Goal: Task Accomplishment & Management: Use online tool/utility

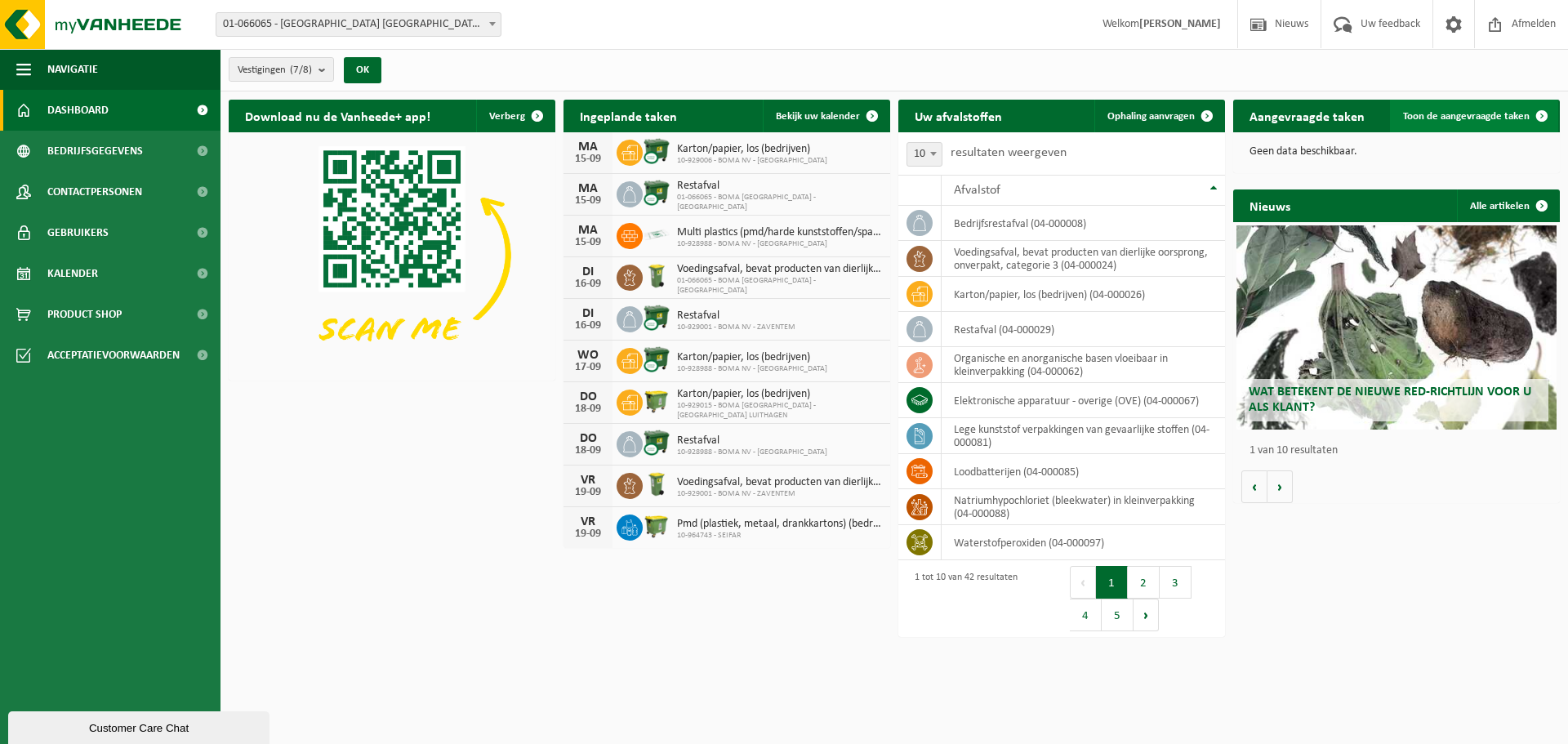
click at [1512, 118] on span "Toon de aangevraagde taken" at bounding box center [1466, 116] width 127 height 10
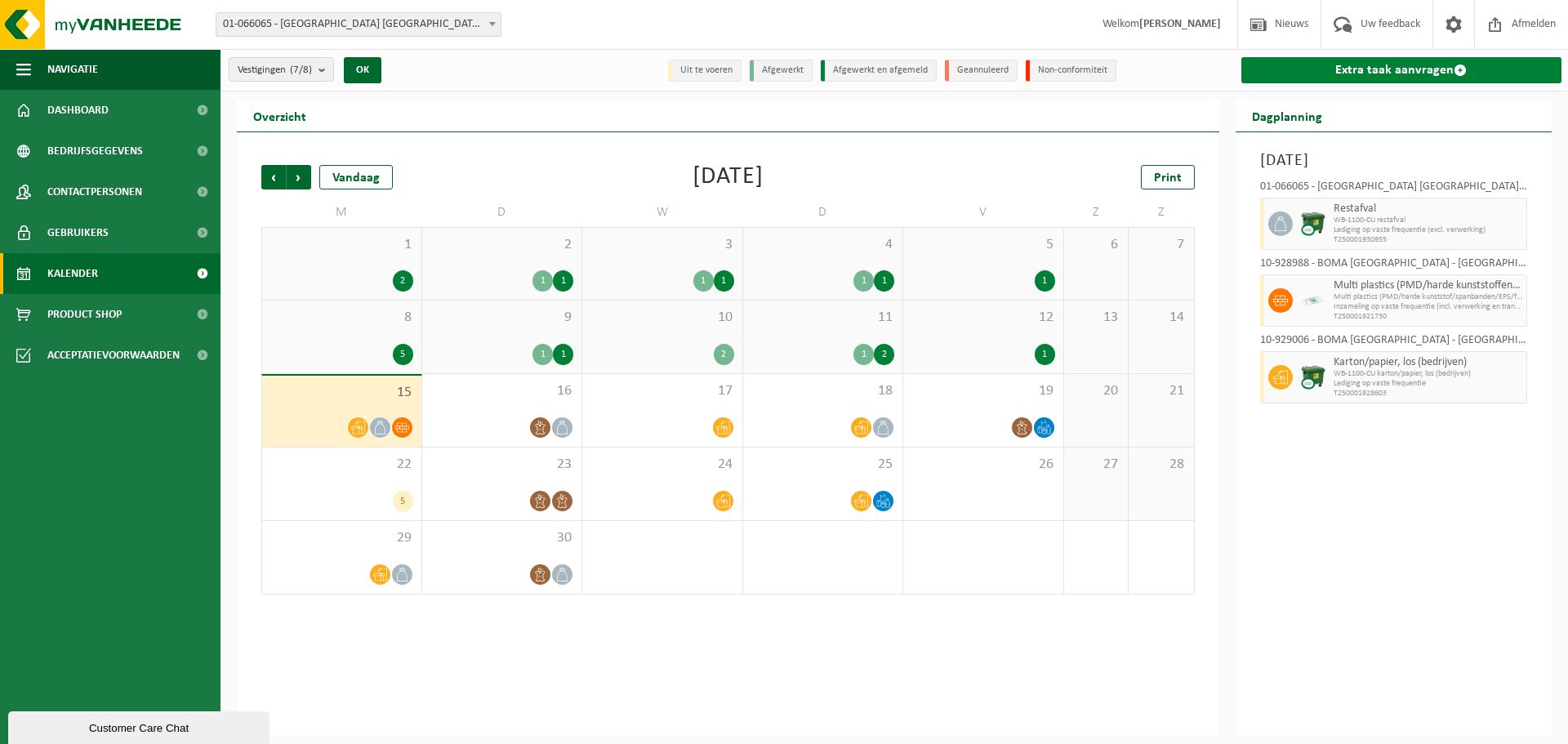
click at [1438, 70] on link "Extra taak aanvragen" at bounding box center [1401, 70] width 321 height 26
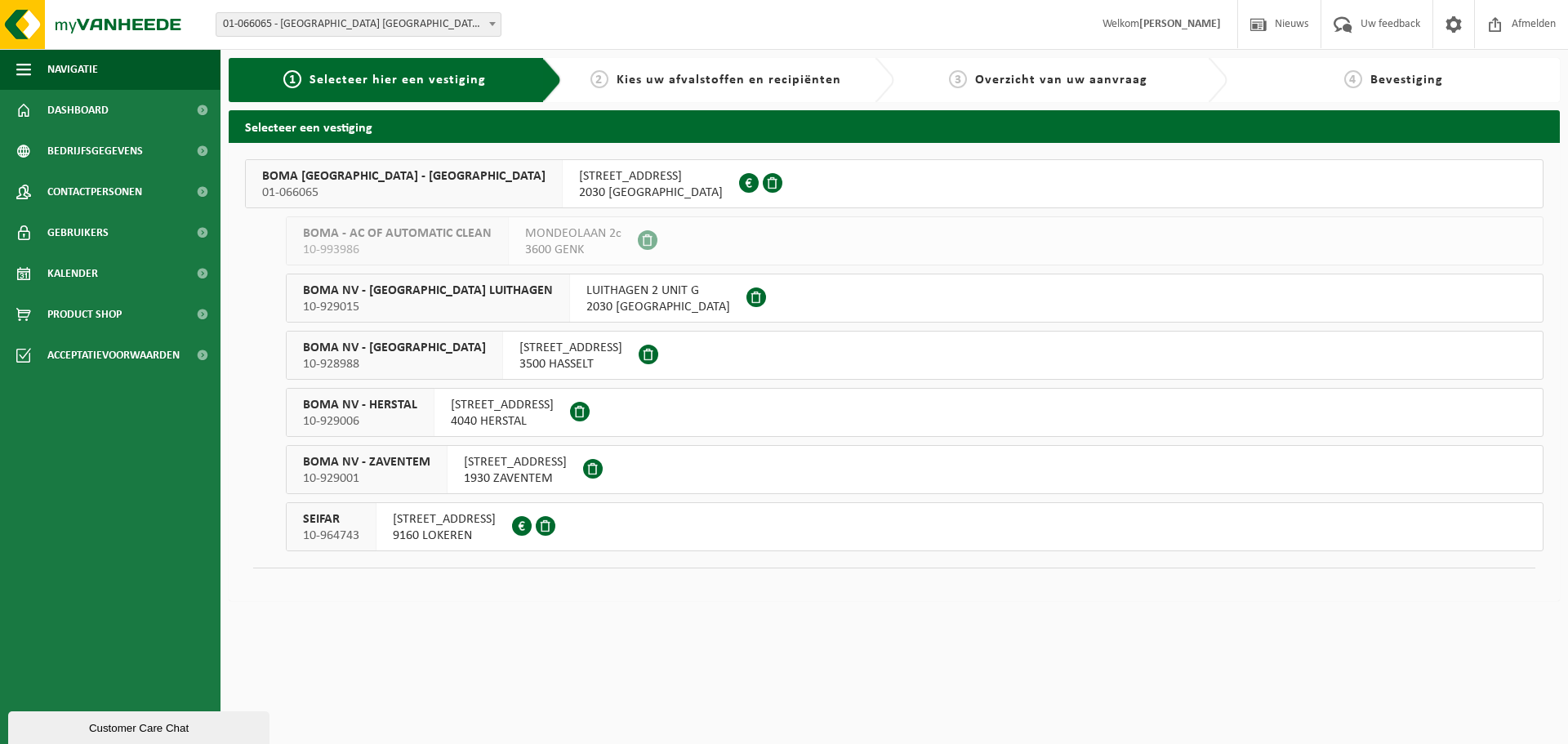
click at [579, 182] on span "[STREET_ADDRESS]" at bounding box center [650, 177] width 143 height 17
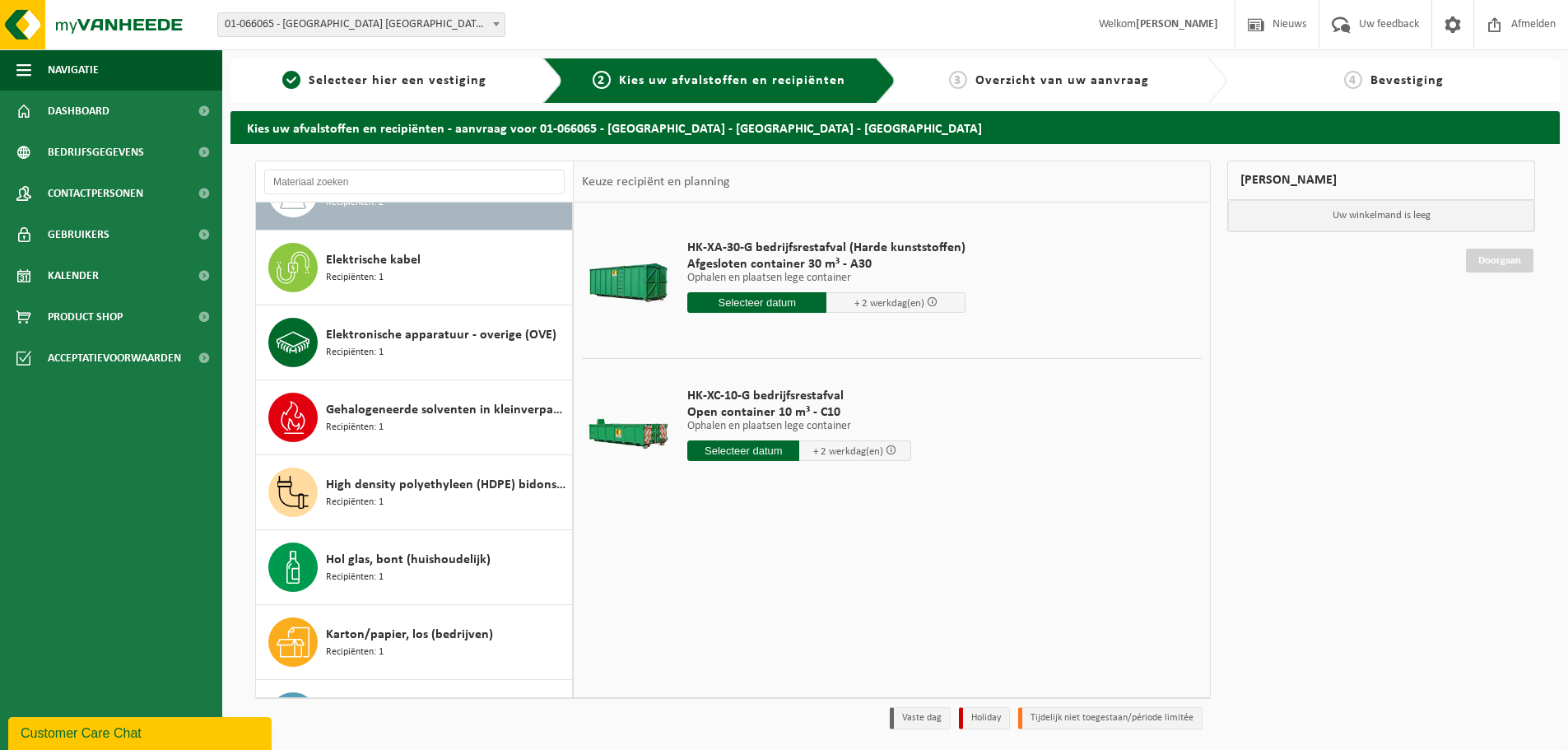
scroll to position [82, 0]
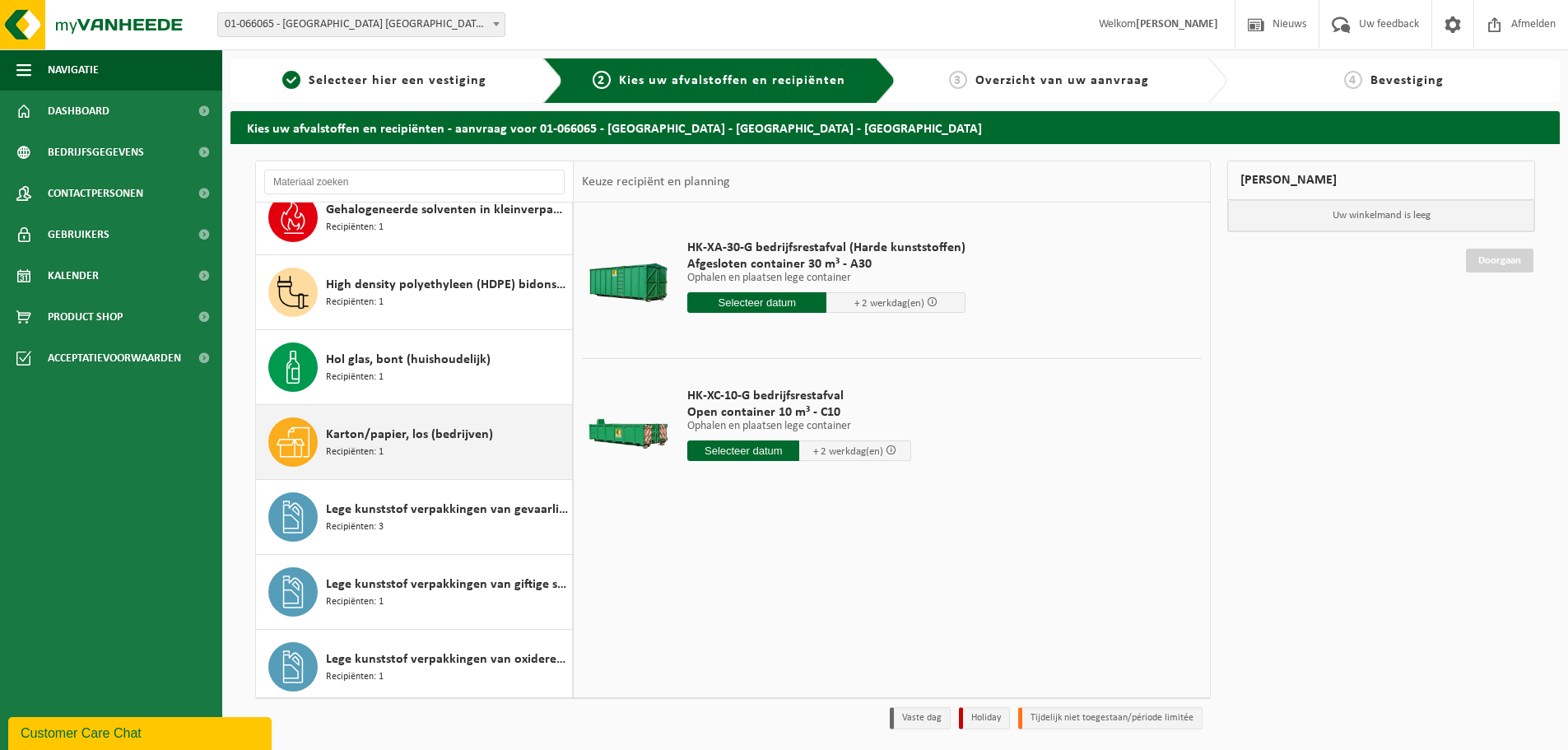
click at [474, 417] on div "Karton/papier, los (bedrijven) Recipiënten: 1" at bounding box center [415, 441] width 317 height 74
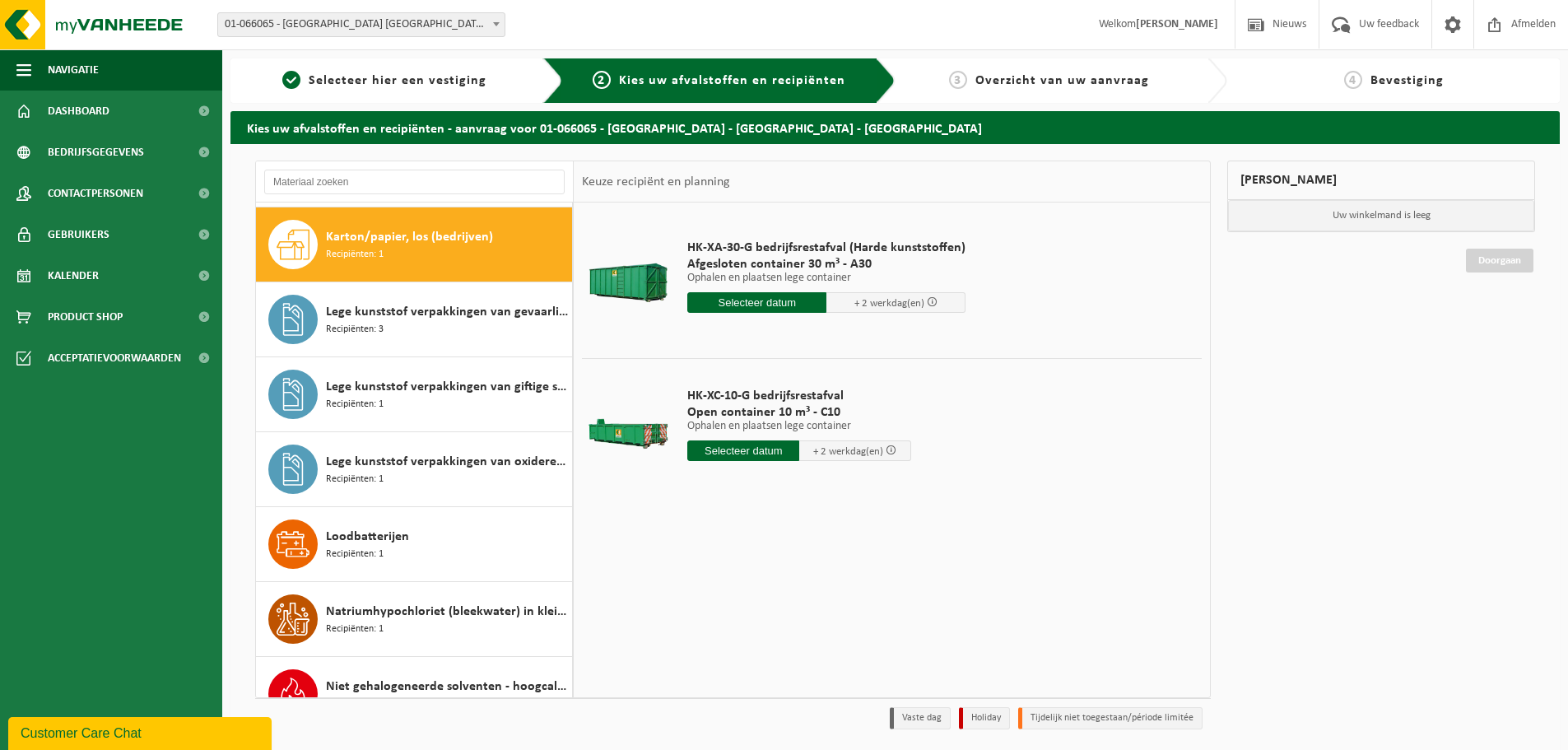
scroll to position [450, 0]
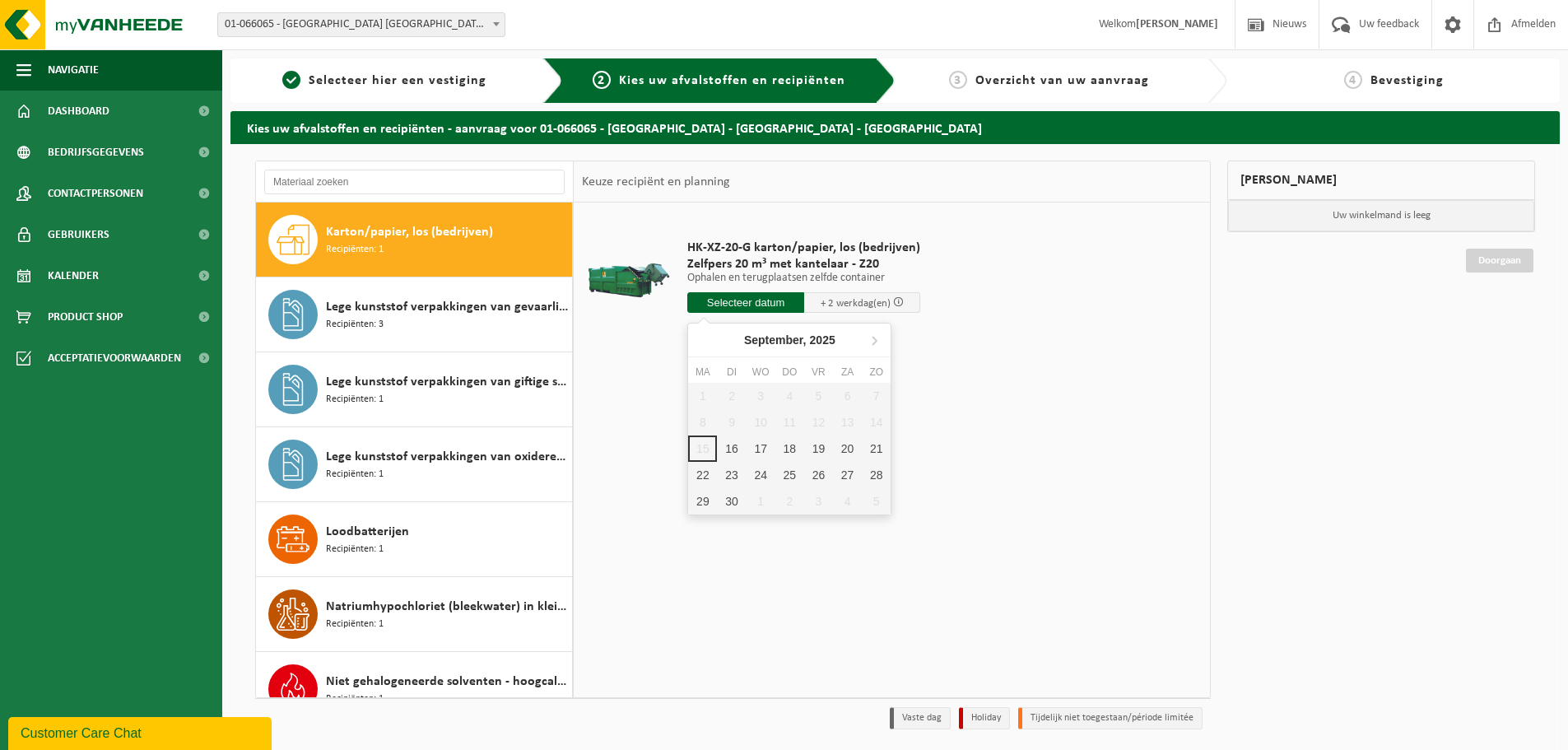
click at [720, 300] on input "text" at bounding box center [745, 302] width 117 height 21
click at [735, 442] on div "16" at bounding box center [731, 449] width 29 height 26
type input "Van 2025-09-16"
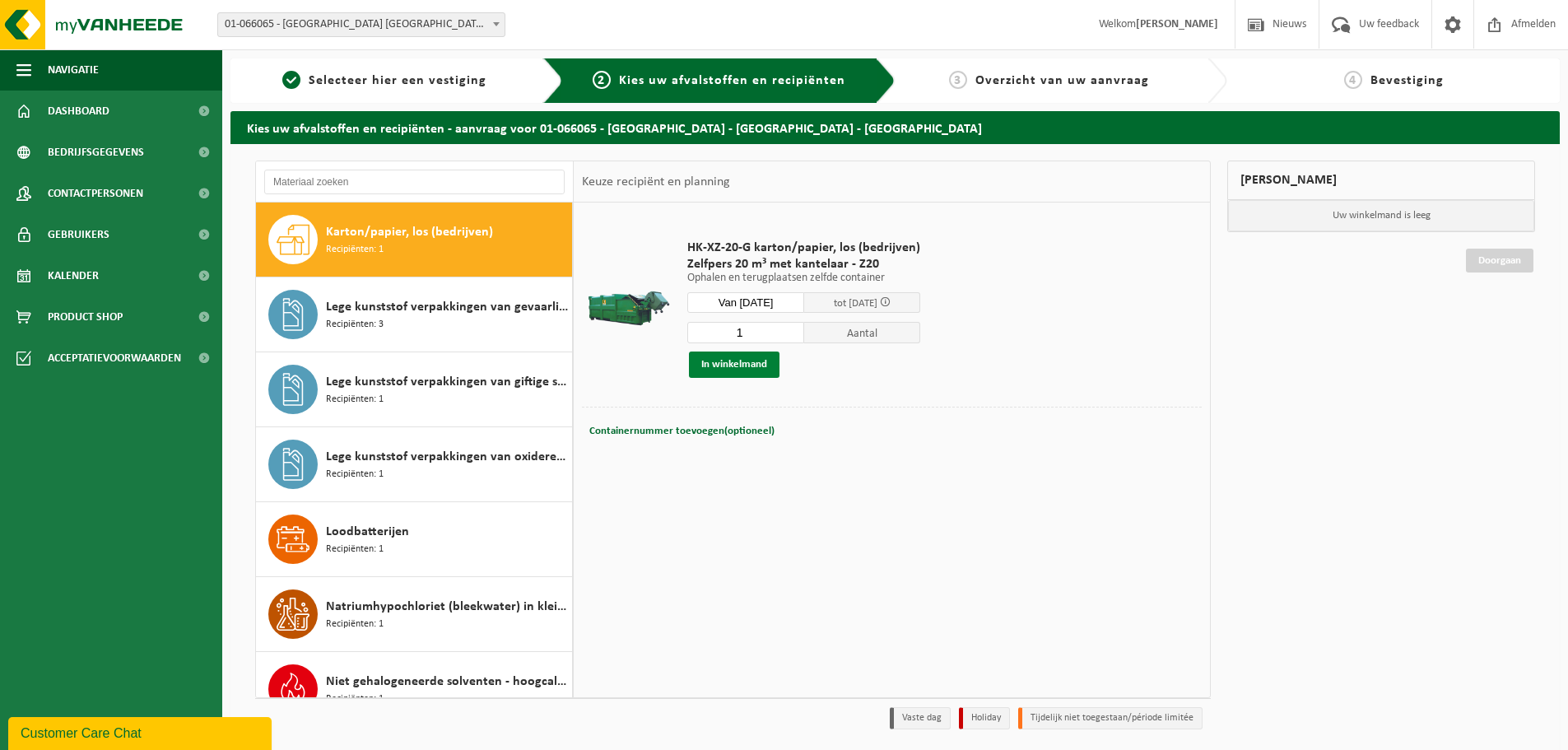
click at [741, 369] on button "In winkelmand" at bounding box center [734, 365] width 90 height 26
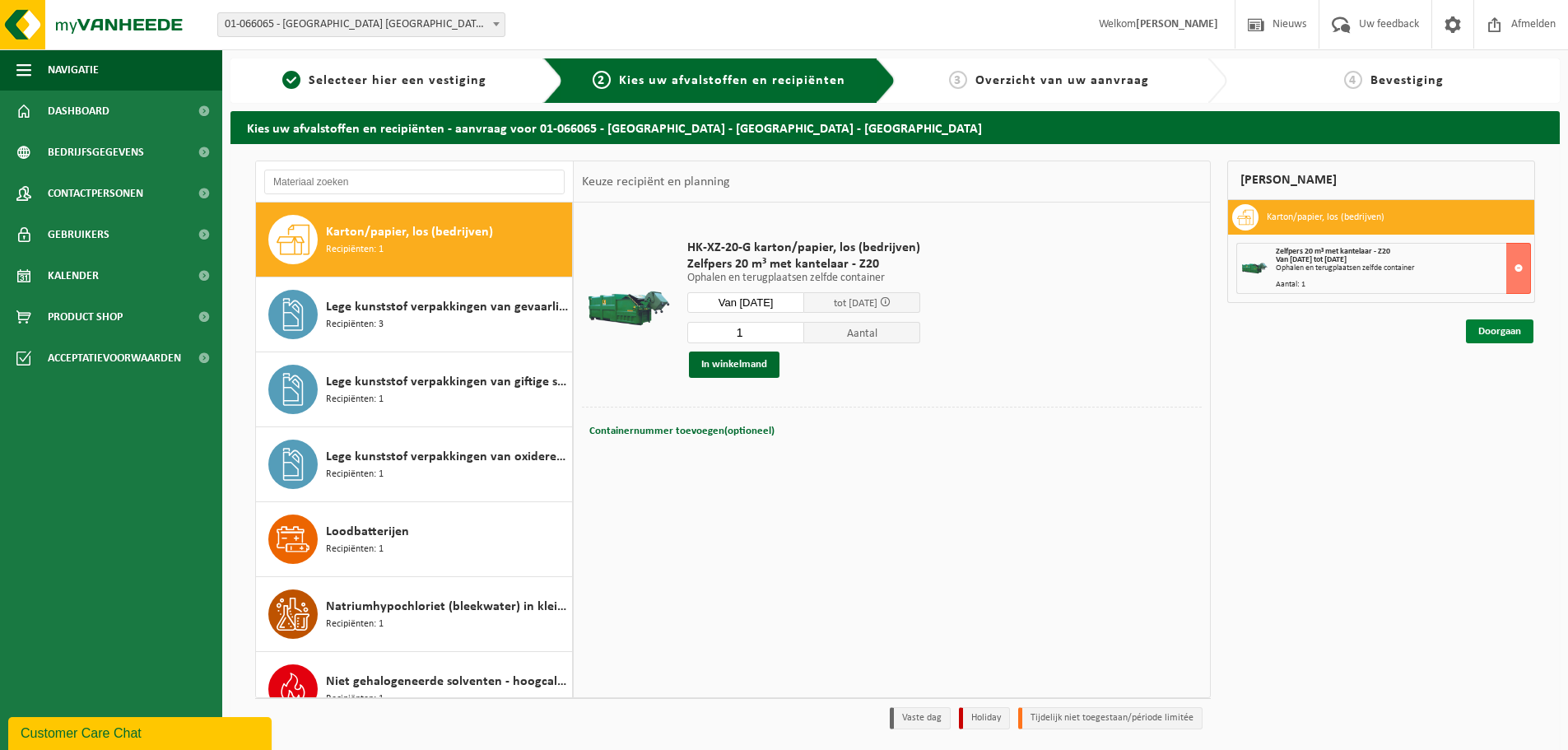
click at [1510, 334] on link "Doorgaan" at bounding box center [1499, 332] width 67 height 24
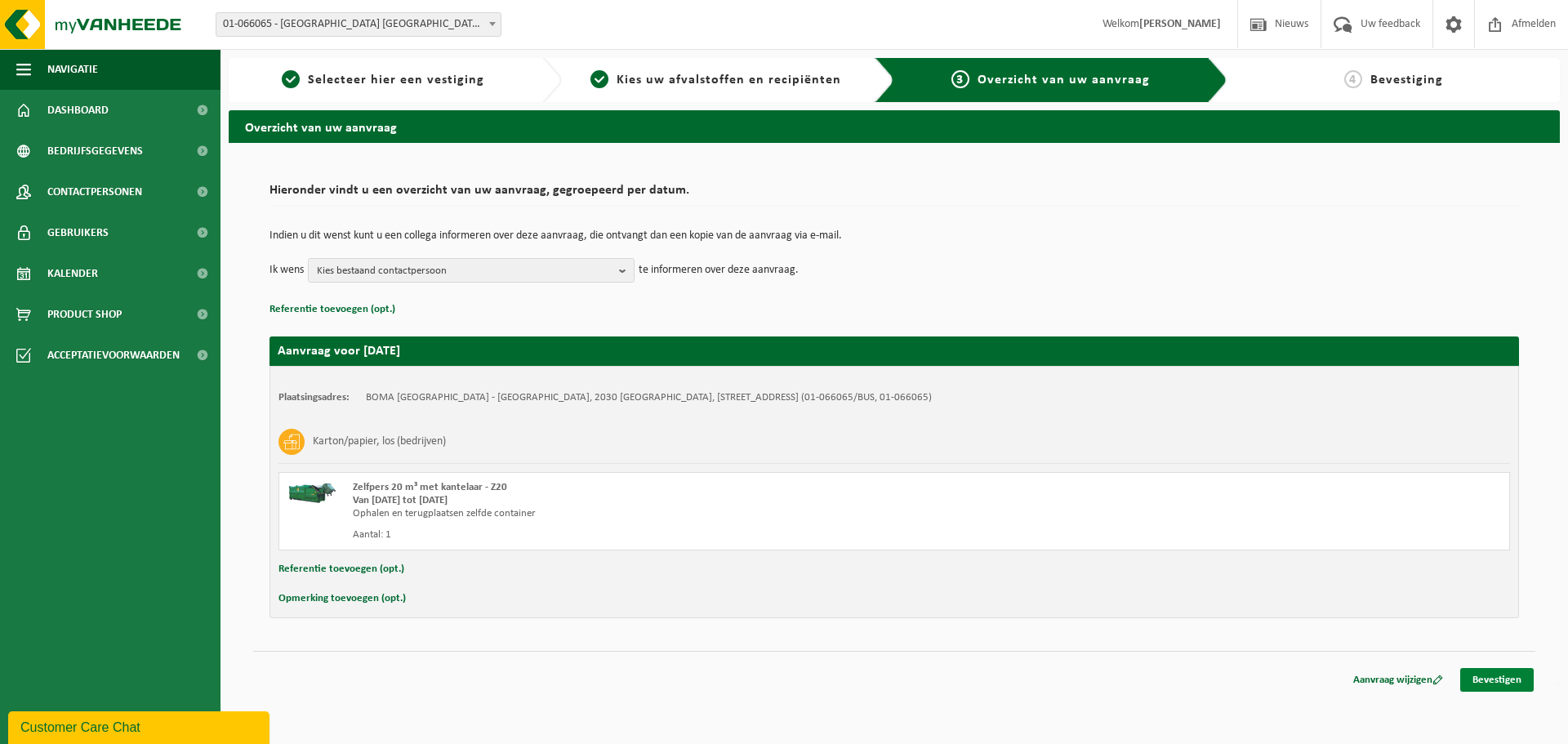
click at [1507, 680] on link "Bevestigen" at bounding box center [1496, 680] width 73 height 24
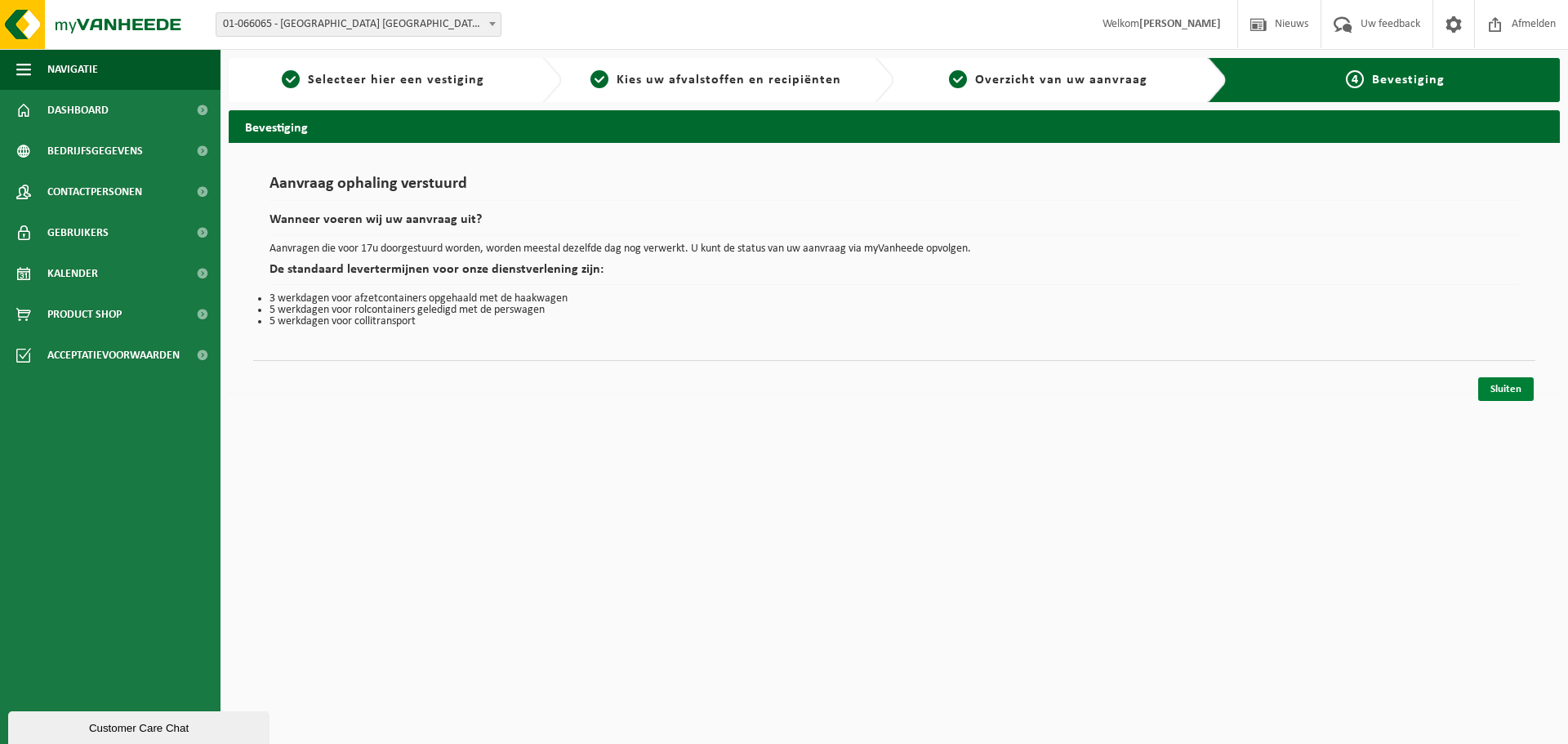
click at [1495, 381] on link "Sluiten" at bounding box center [1506, 390] width 56 height 24
